Goal: Information Seeking & Learning: Learn about a topic

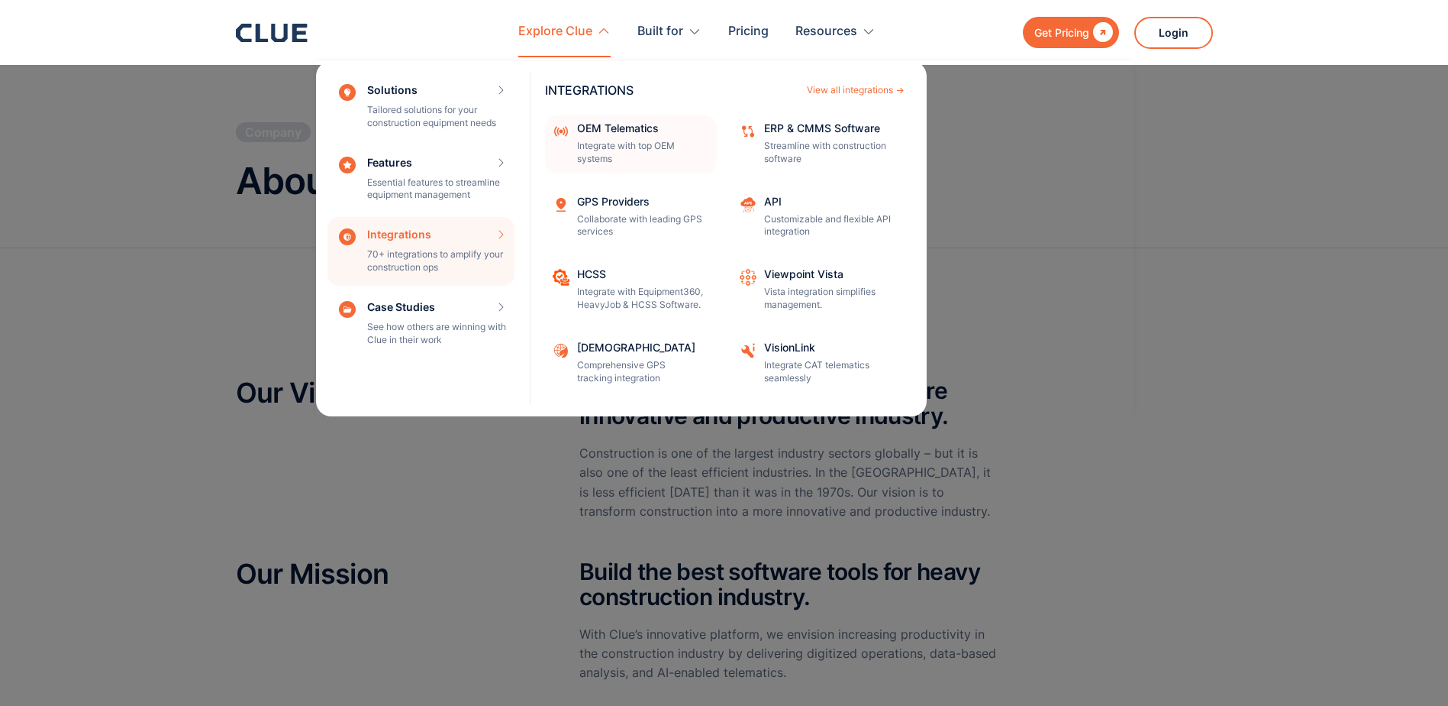
click at [648, 136] on div "OEM Telematics Integrate with top OEM systems" at bounding box center [642, 144] width 130 height 43
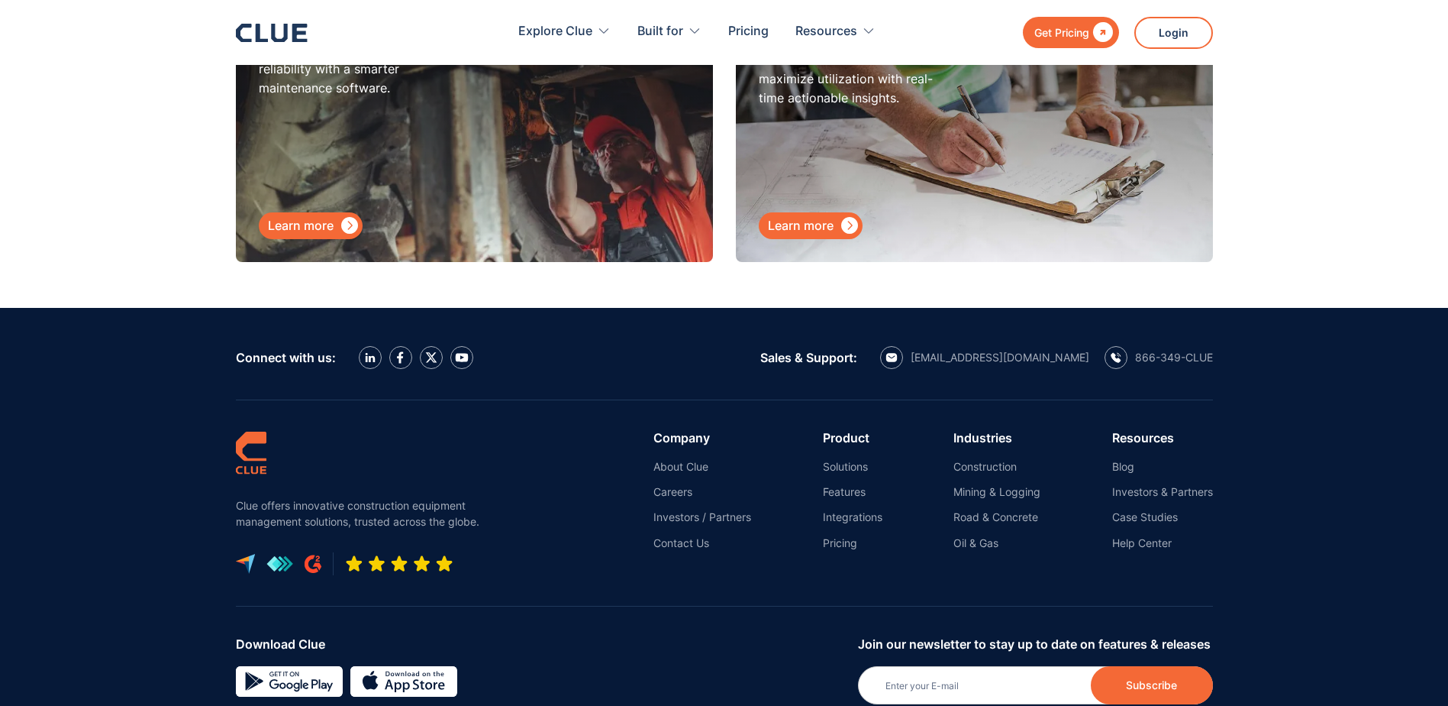
scroll to position [8966, 0]
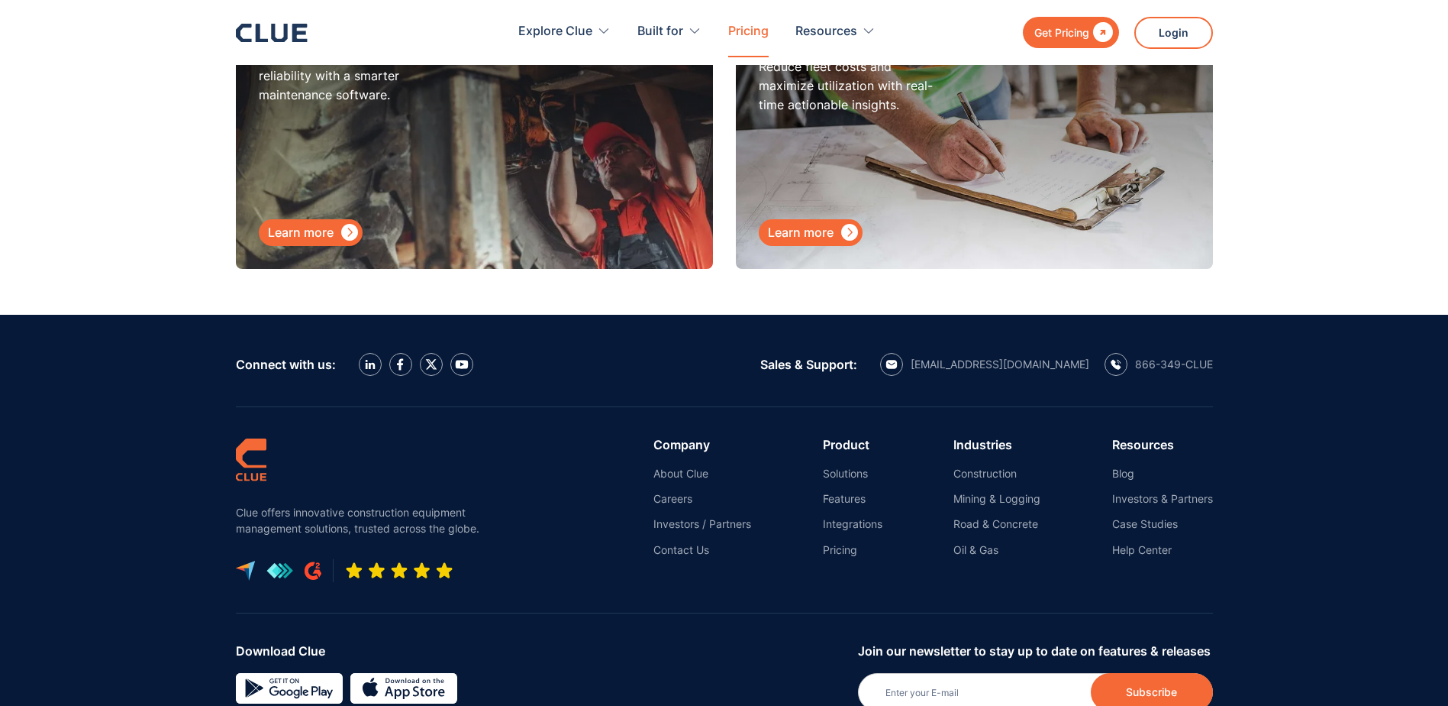
click at [738, 30] on link "Pricing" at bounding box center [748, 32] width 40 height 48
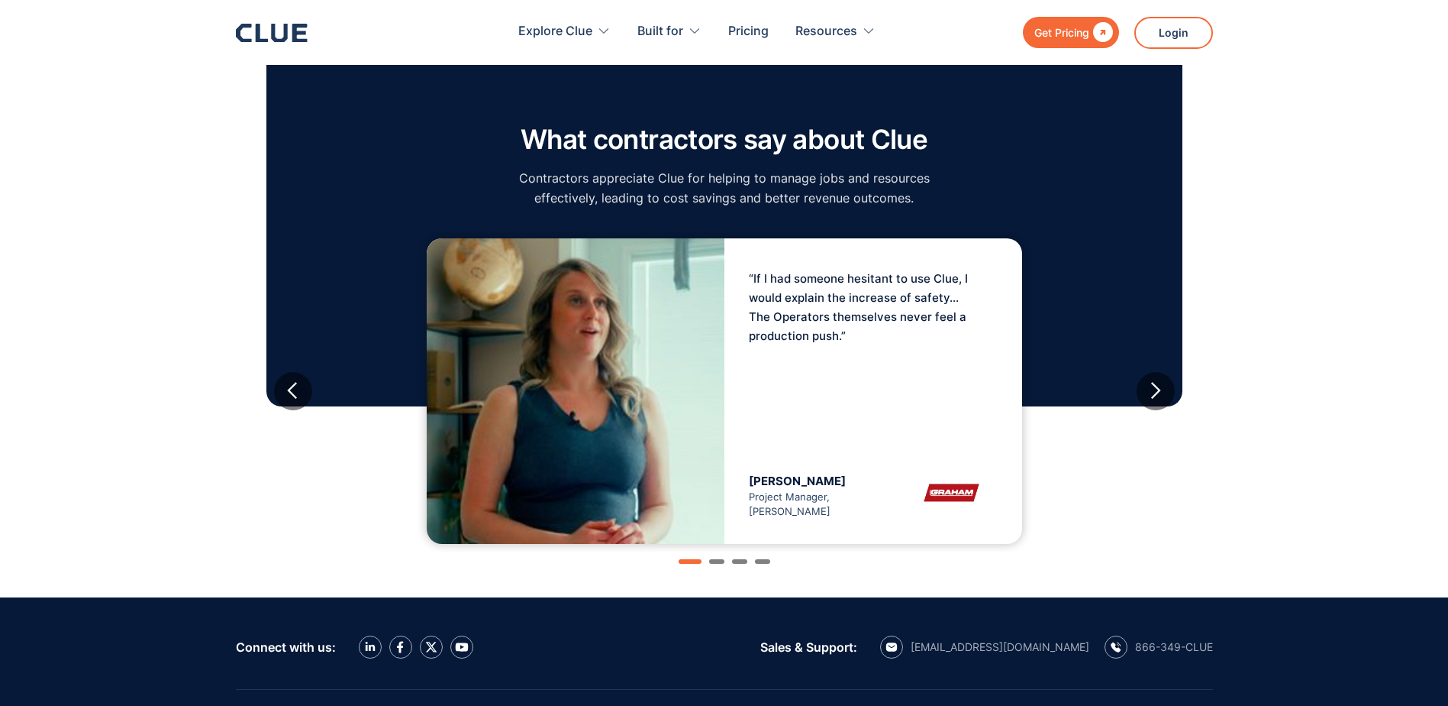
scroll to position [1069, 0]
